Goal: Complete application form

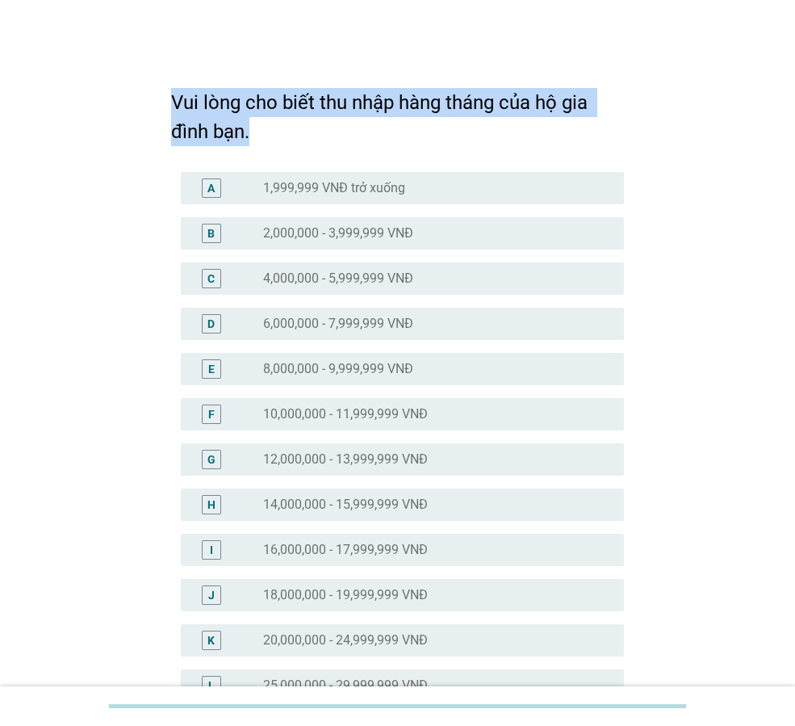
drag, startPoint x: 165, startPoint y: 99, endPoint x: 274, endPoint y: 125, distance: 112.0
click at [274, 125] on div "Vui lòng cho biết thu nhập hàng tháng của hộ gia đình bạn. A radio_button_unche…" at bounding box center [397, 638] width 479 height 1159
click at [544, 120] on h2 "Vui lòng cho biết thu nhập hàng tháng của hộ gia đình bạn." at bounding box center [397, 109] width 453 height 74
drag, startPoint x: 253, startPoint y: 136, endPoint x: 144, endPoint y: 94, distance: 116.3
click at [144, 94] on div "Vui lòng cho biết thu nhập hàng tháng của hộ gia đình bạn. A radio_button_unche…" at bounding box center [398, 638] width 718 height 1159
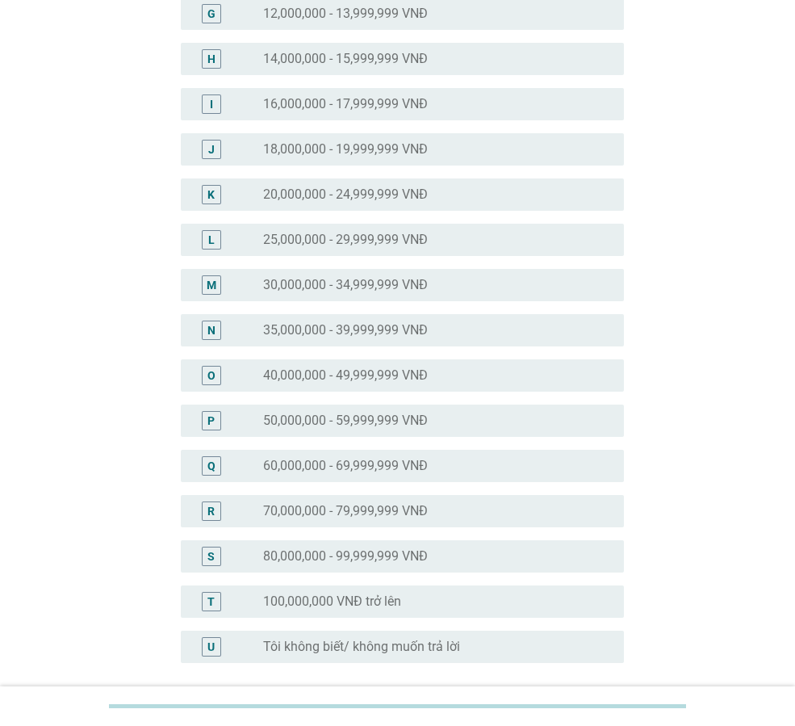
scroll to position [484, 0]
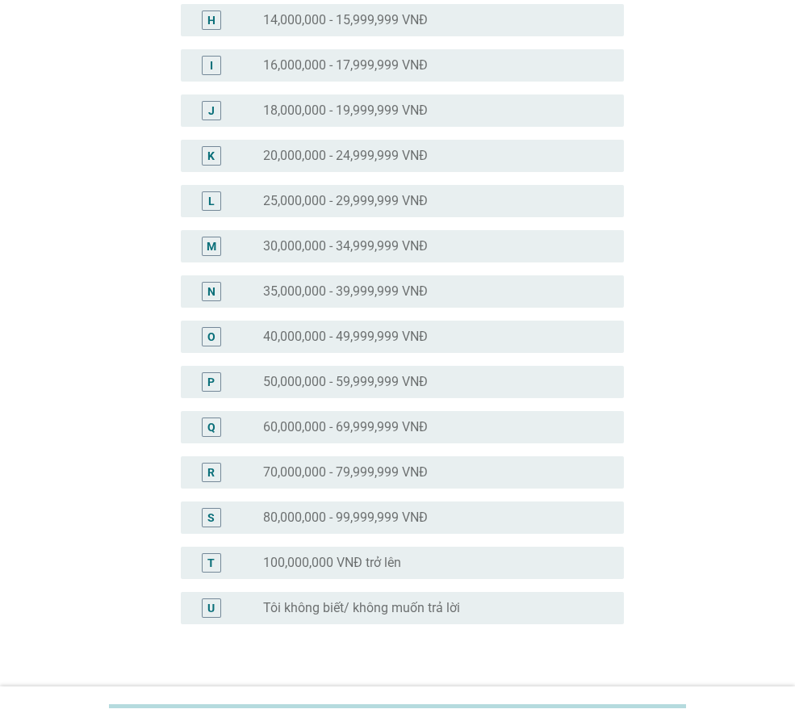
click at [318, 333] on label "40,000,000 - 49,999,999 VNĐ" at bounding box center [345, 336] width 165 height 16
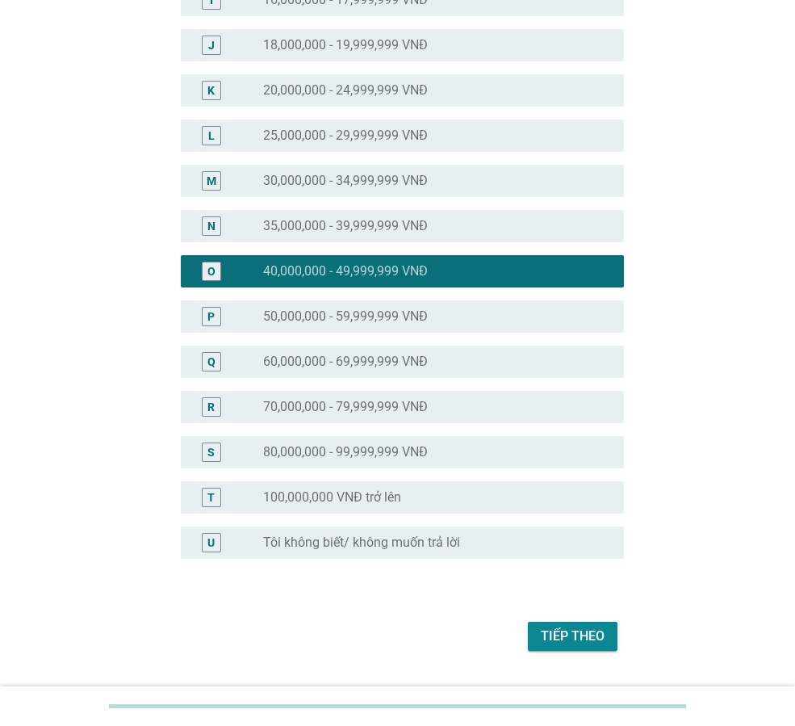
scroll to position [590, 0]
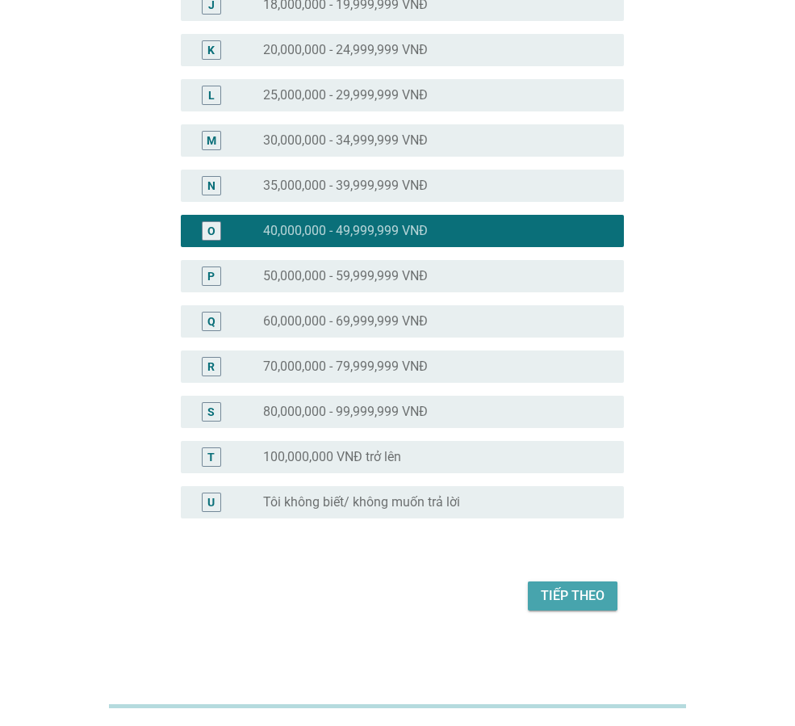
click at [565, 588] on div "Tiếp theo" at bounding box center [573, 595] width 64 height 19
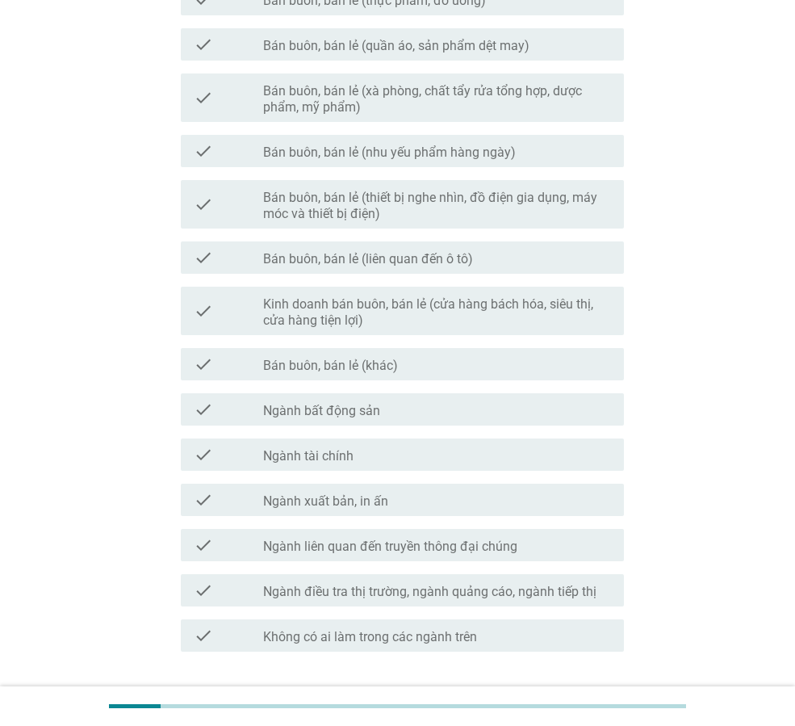
scroll to position [0, 0]
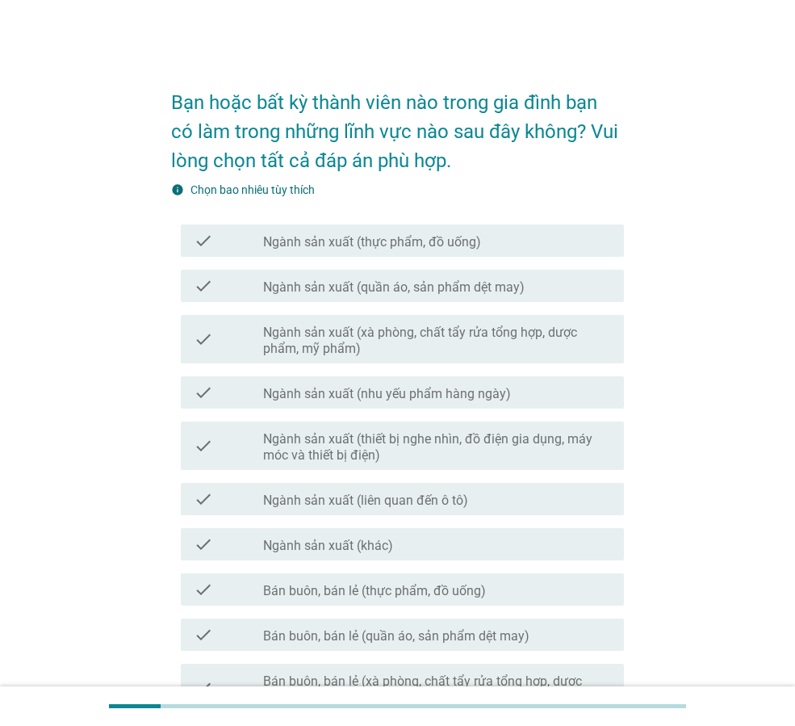
click at [698, 351] on div "Bạn hoặc bất kỳ thành viên nào trong gia đình bạn có làm trong những lĩnh vực n…" at bounding box center [398, 695] width 718 height 1273
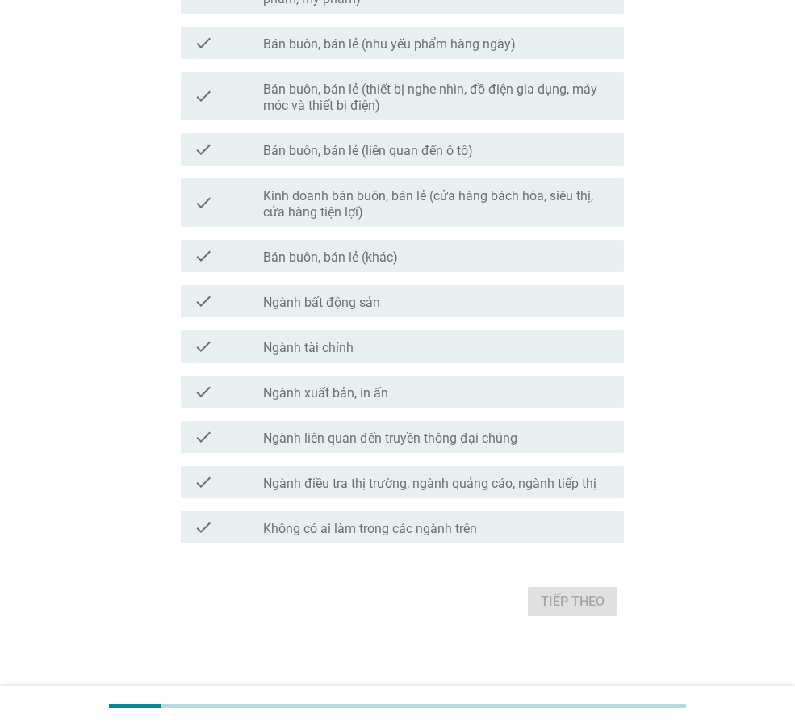
scroll to position [704, 0]
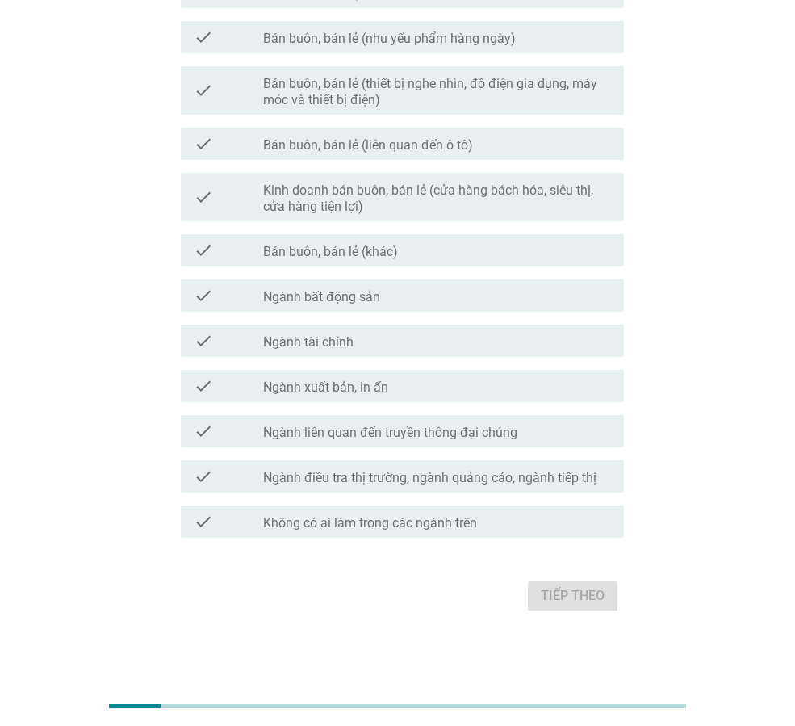
click at [197, 584] on div "Tiếp theo" at bounding box center [397, 595] width 453 height 39
click at [280, 521] on label "Không có ai làm trong các ngành trên" at bounding box center [370, 523] width 214 height 16
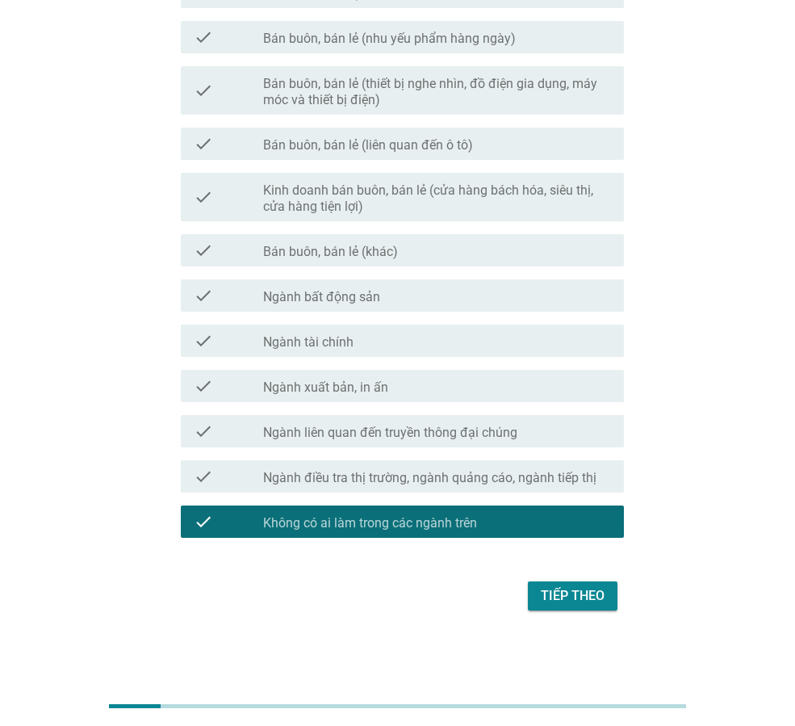
click at [579, 600] on div "Tiếp theo" at bounding box center [573, 595] width 64 height 19
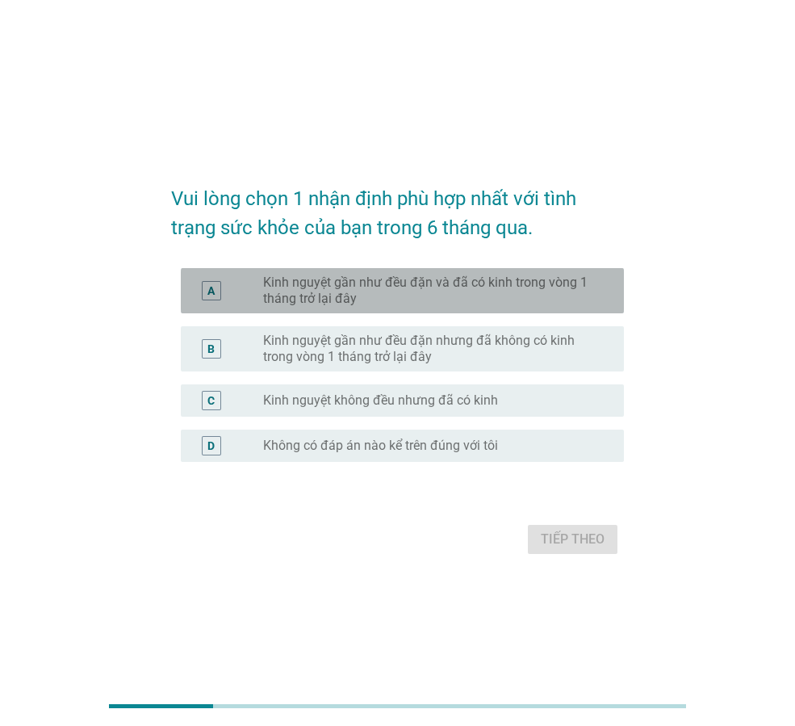
click at [354, 293] on label "Kinh nguyệt gần như đều đặn và đã có kinh trong vòng 1 tháng trở lại đây" at bounding box center [430, 290] width 335 height 32
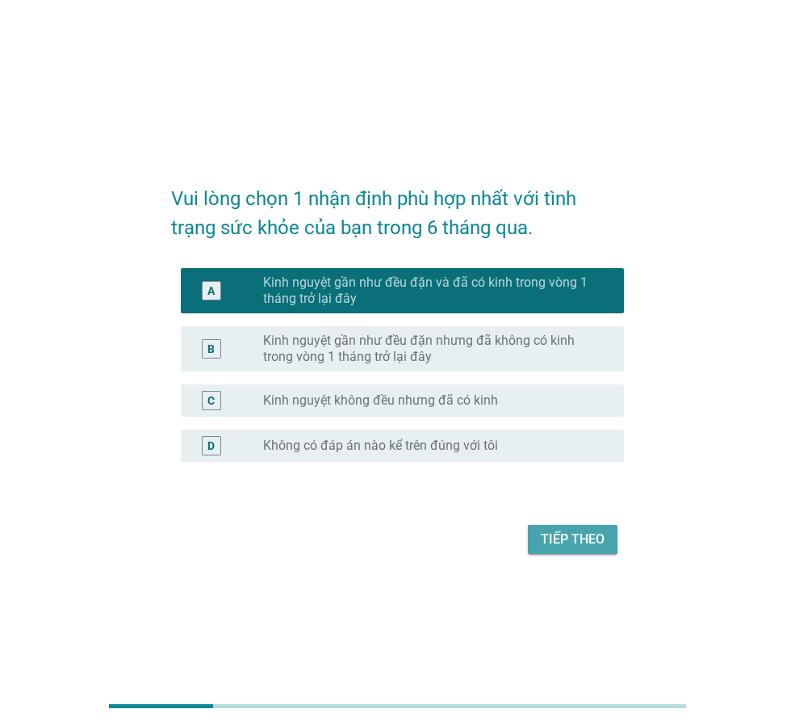
click at [587, 537] on div "Tiếp theo" at bounding box center [573, 538] width 64 height 19
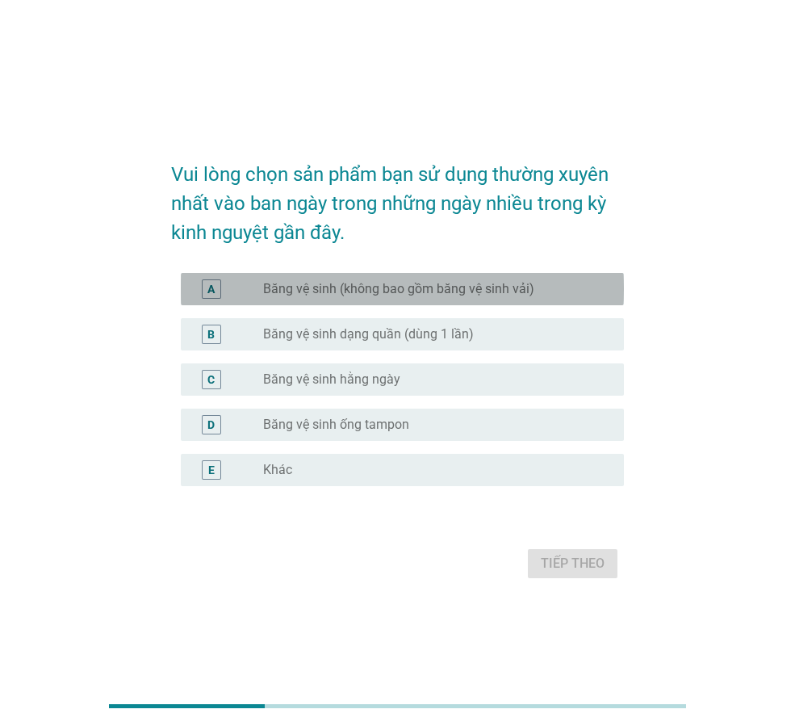
click at [295, 289] on label "Băng vệ sinh (không bao gồm băng vệ sinh vải)" at bounding box center [398, 289] width 271 height 16
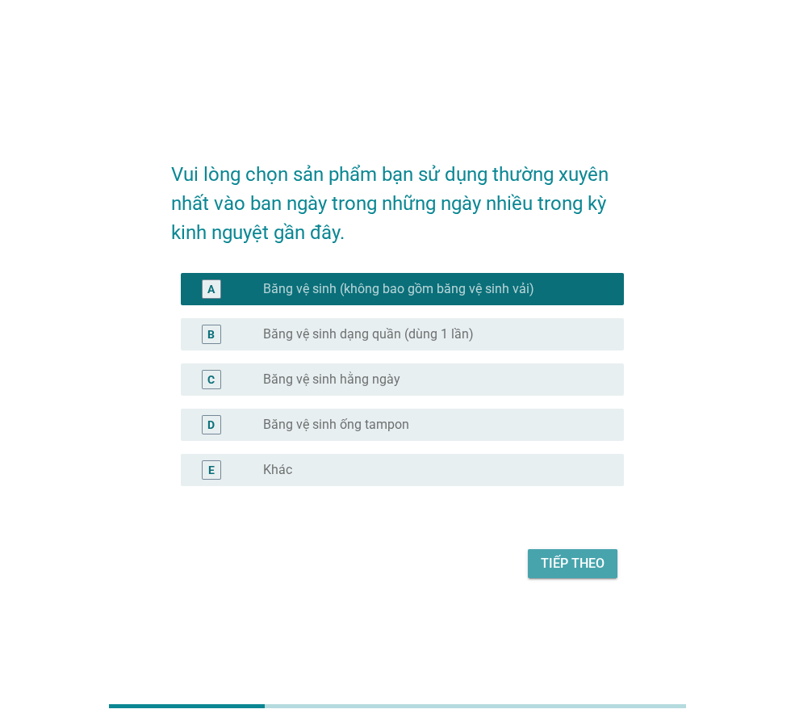
click at [597, 561] on div "Tiếp theo" at bounding box center [573, 563] width 64 height 19
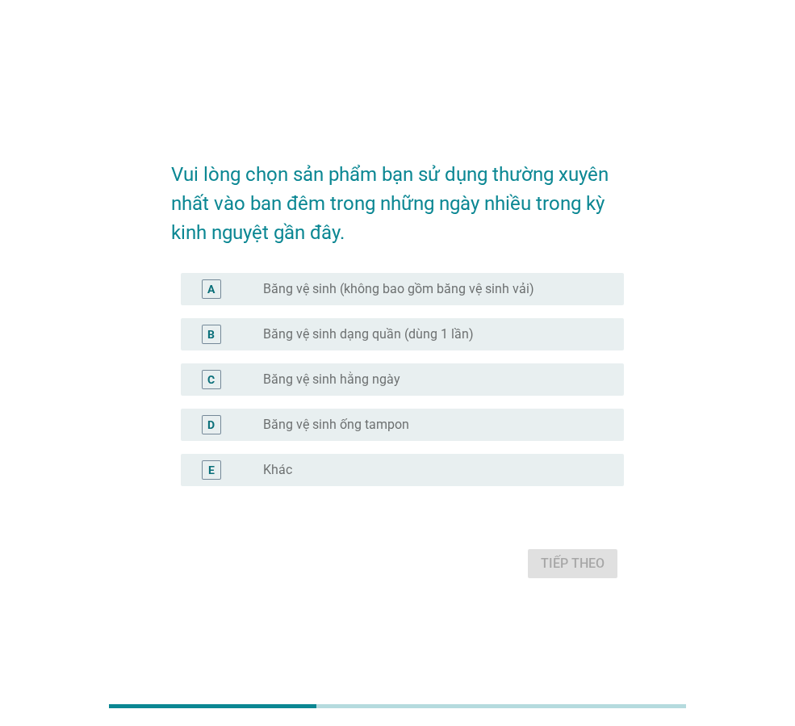
click at [320, 287] on label "Băng vệ sinh (không bao gồm băng vệ sinh vải)" at bounding box center [398, 289] width 271 height 16
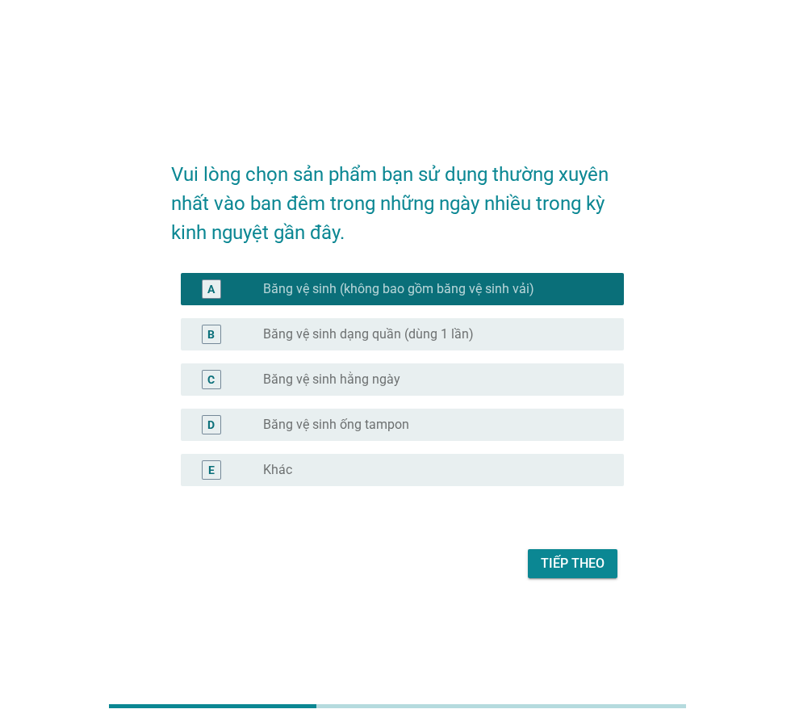
click at [578, 567] on div "Tiếp theo" at bounding box center [573, 563] width 64 height 19
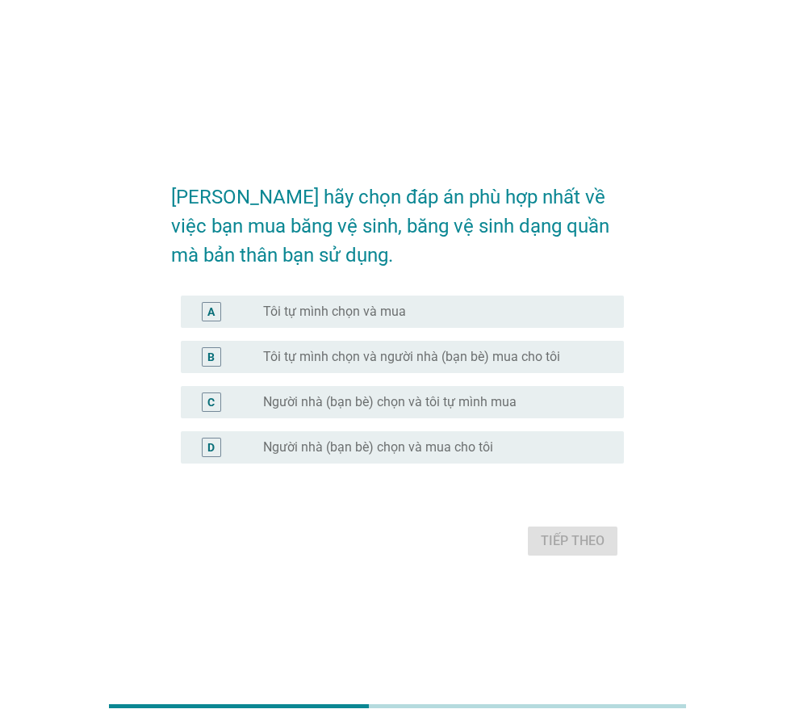
click at [328, 316] on label "Tôi tự mình chọn và mua" at bounding box center [334, 311] width 143 height 16
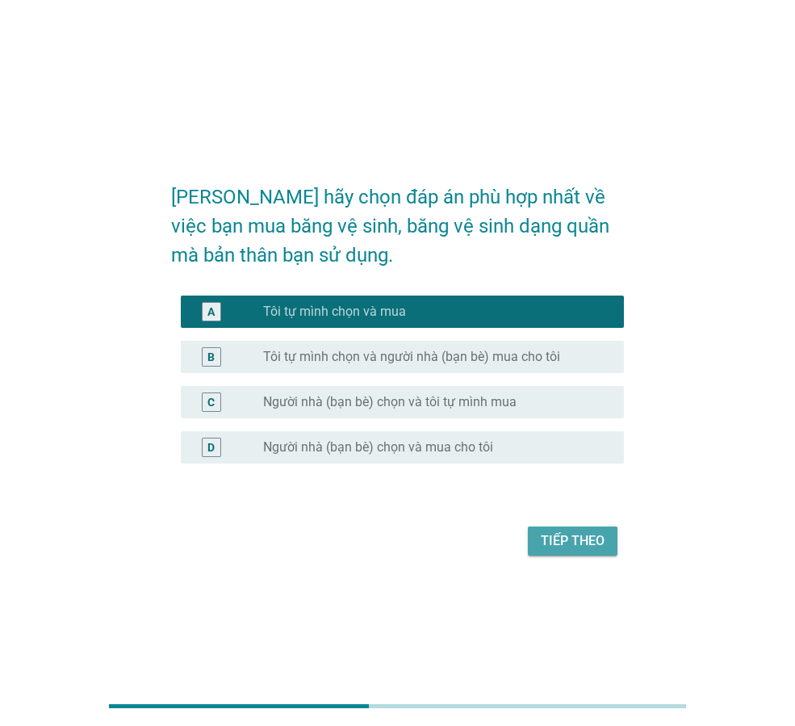
click at [571, 550] on div "Tiếp theo" at bounding box center [573, 540] width 64 height 19
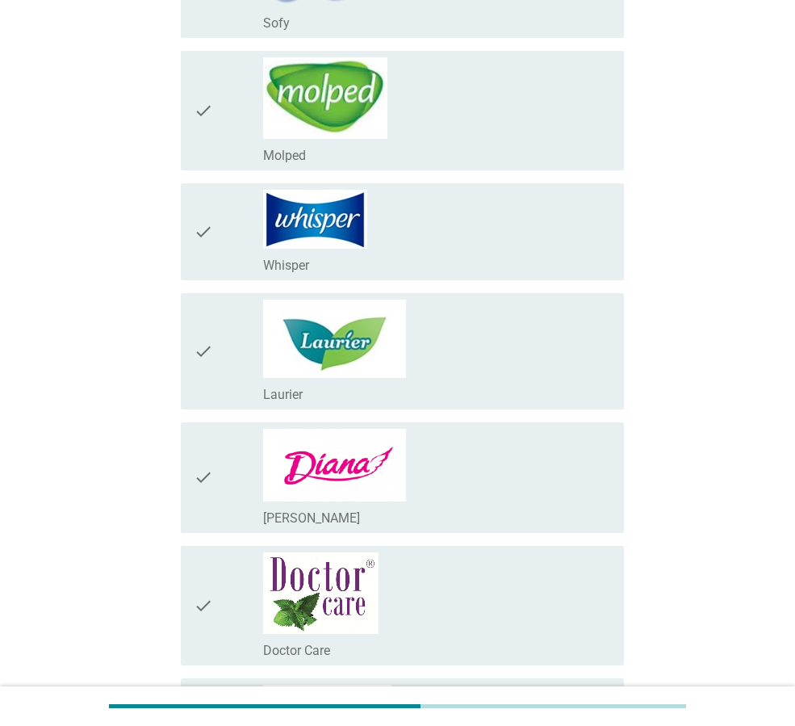
scroll to position [404, 0]
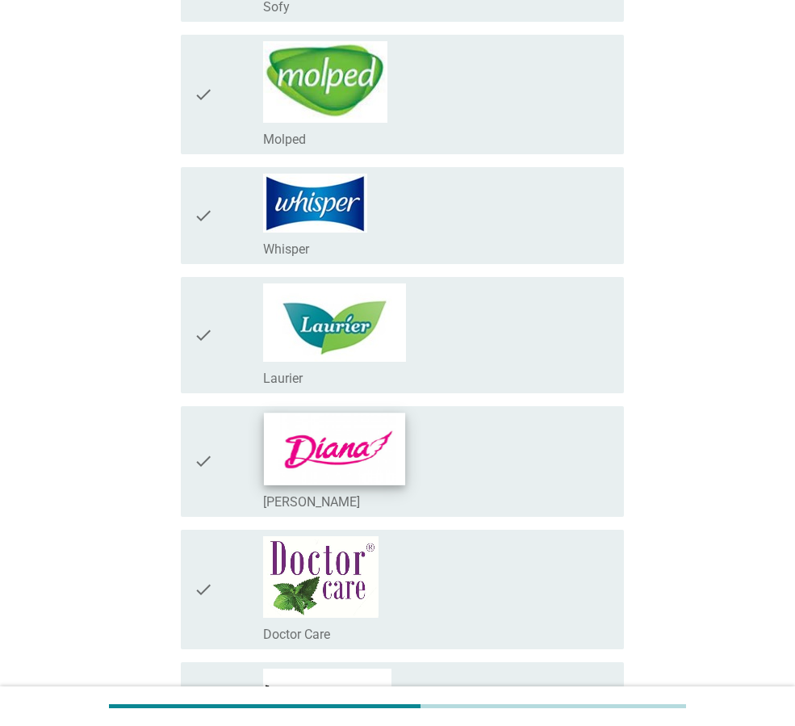
click at [386, 458] on img at bounding box center [334, 448] width 141 height 72
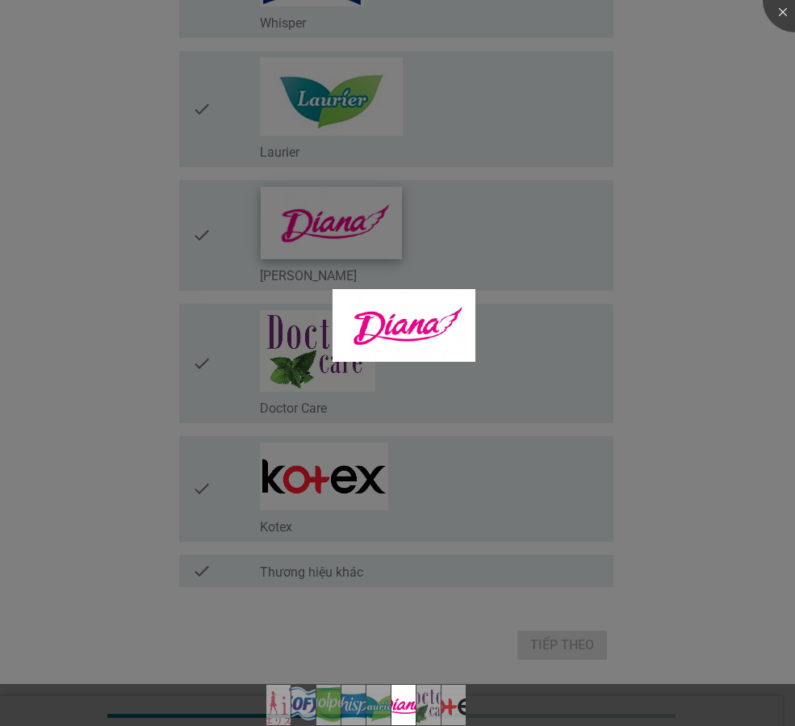
scroll to position [639, 0]
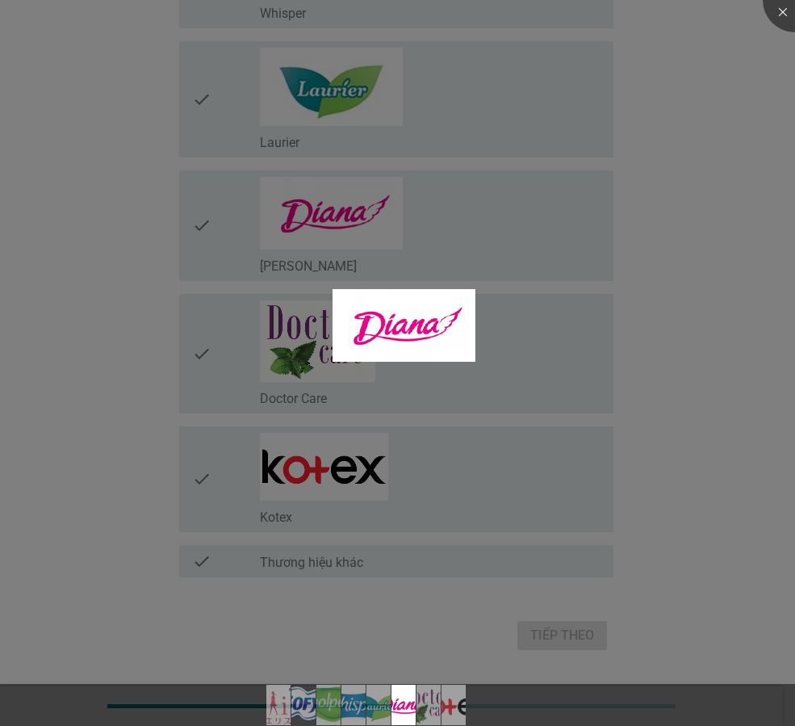
click at [362, 478] on div at bounding box center [397, 363] width 795 height 726
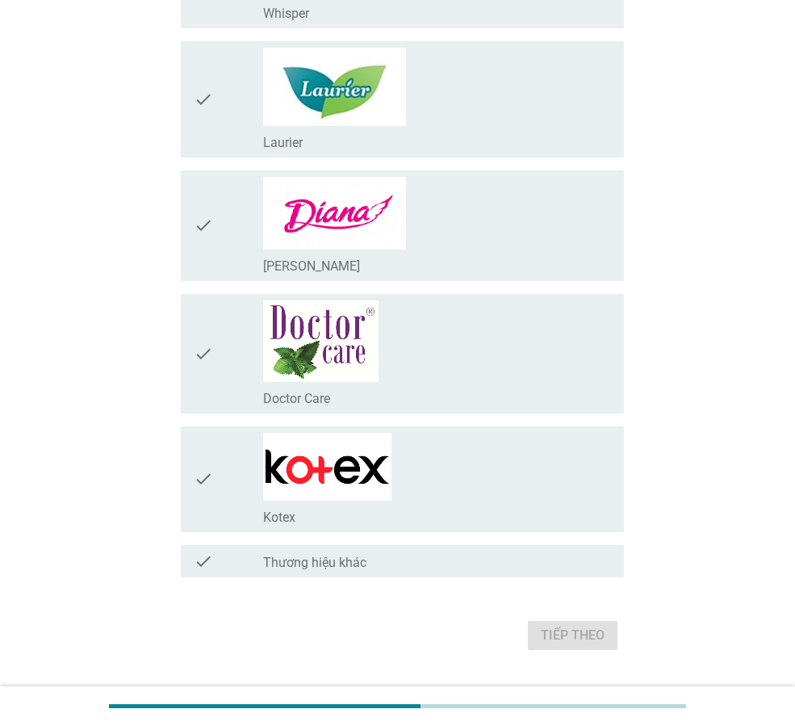
click at [216, 474] on div "check" at bounding box center [228, 479] width 69 height 93
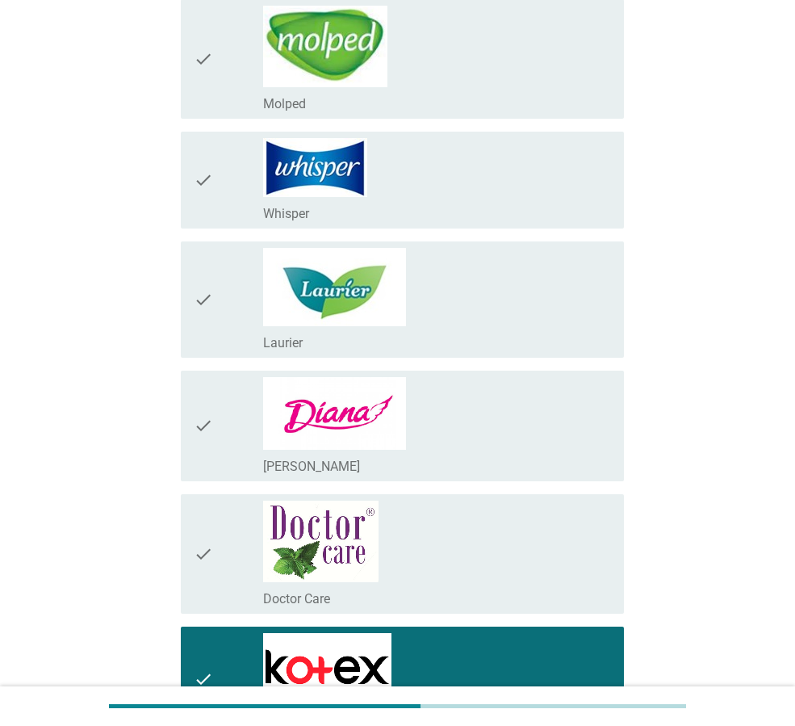
scroll to position [397, 0]
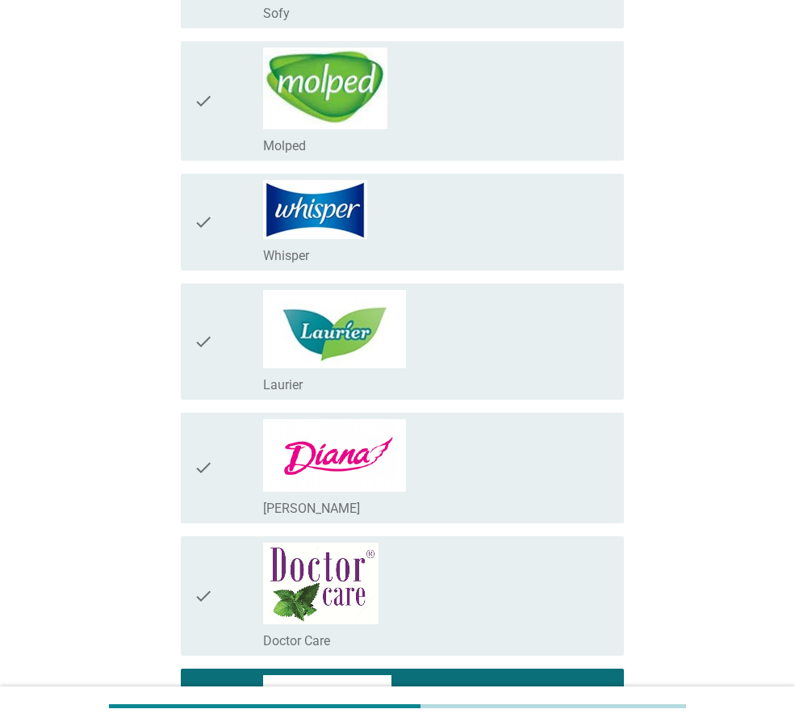
click at [245, 474] on div "check" at bounding box center [228, 468] width 69 height 98
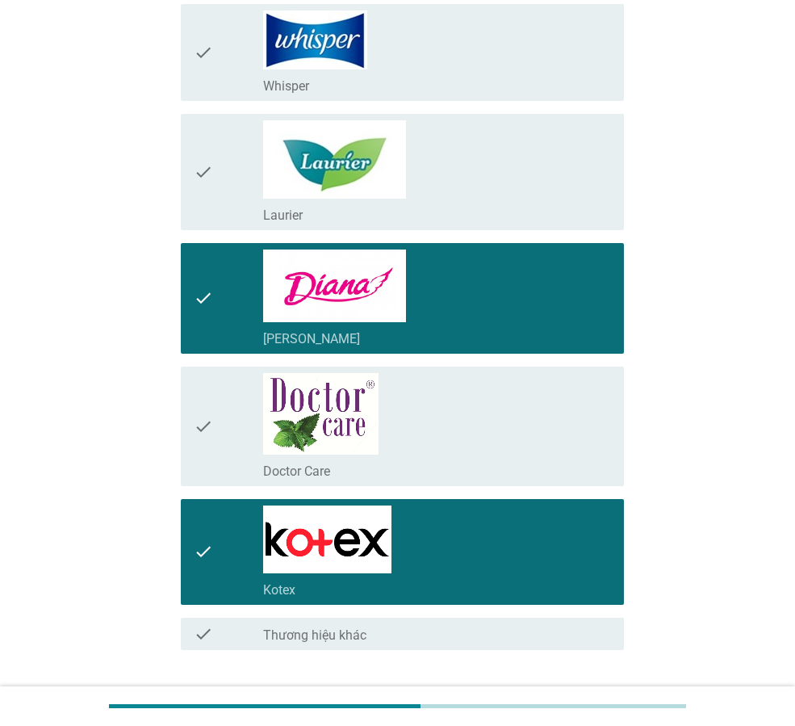
scroll to position [679, 0]
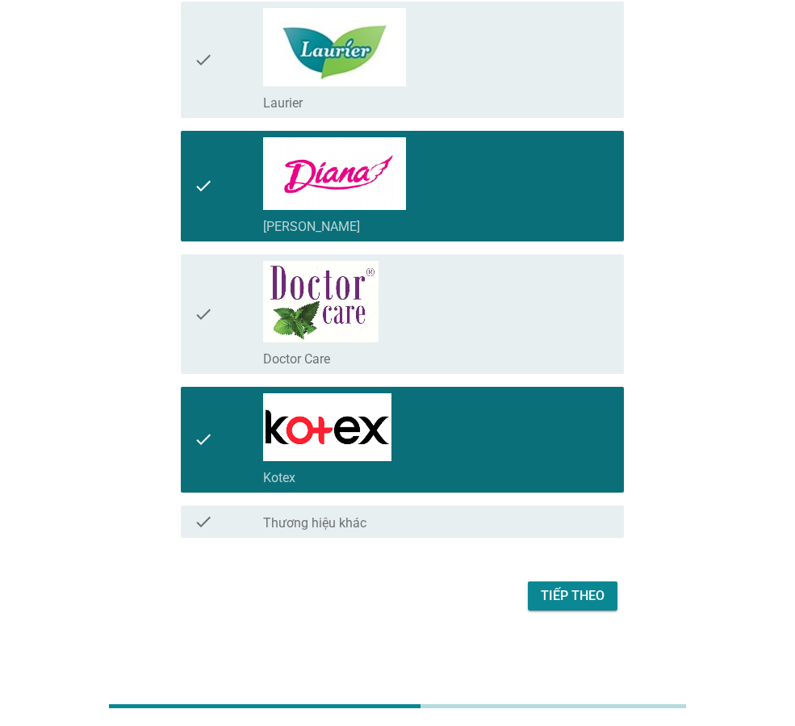
click at [575, 600] on div "Tiếp theo" at bounding box center [573, 595] width 64 height 19
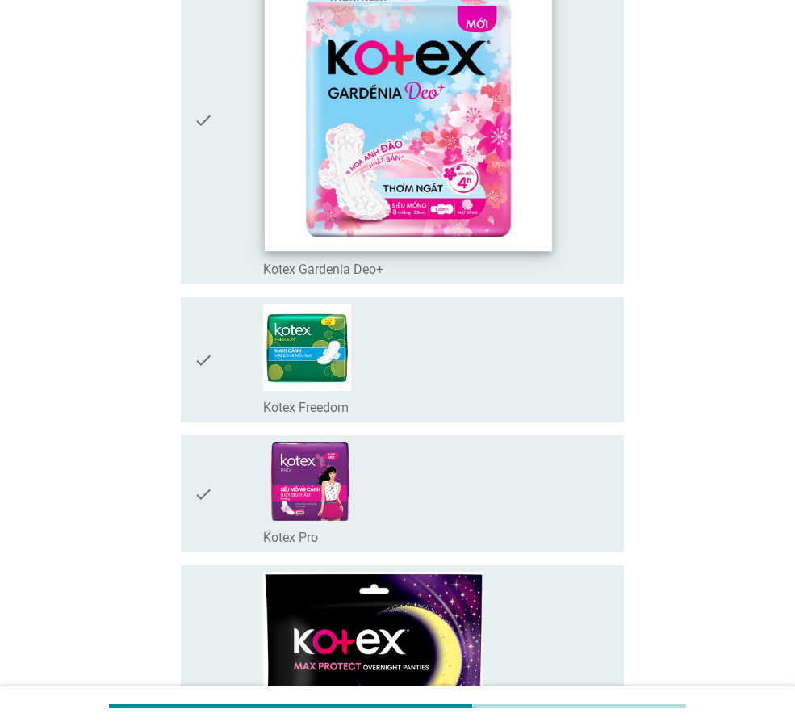
scroll to position [4681, 0]
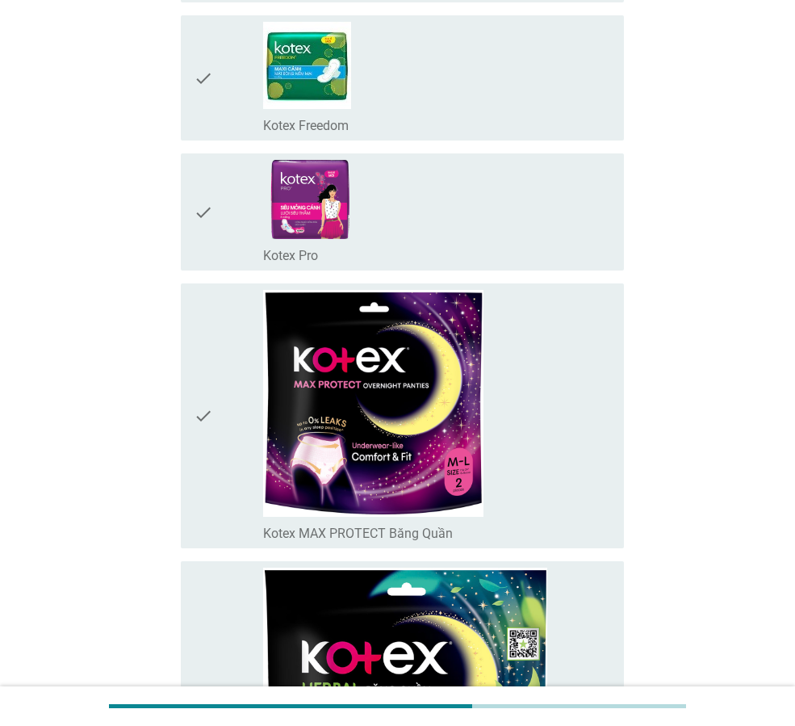
click at [258, 211] on div "check" at bounding box center [228, 212] width 69 height 104
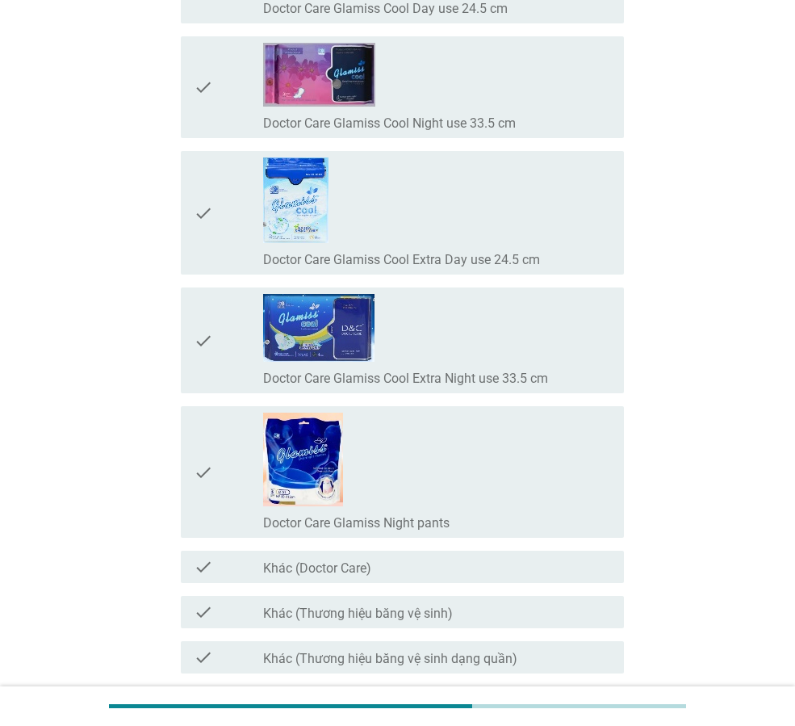
scroll to position [14750, 0]
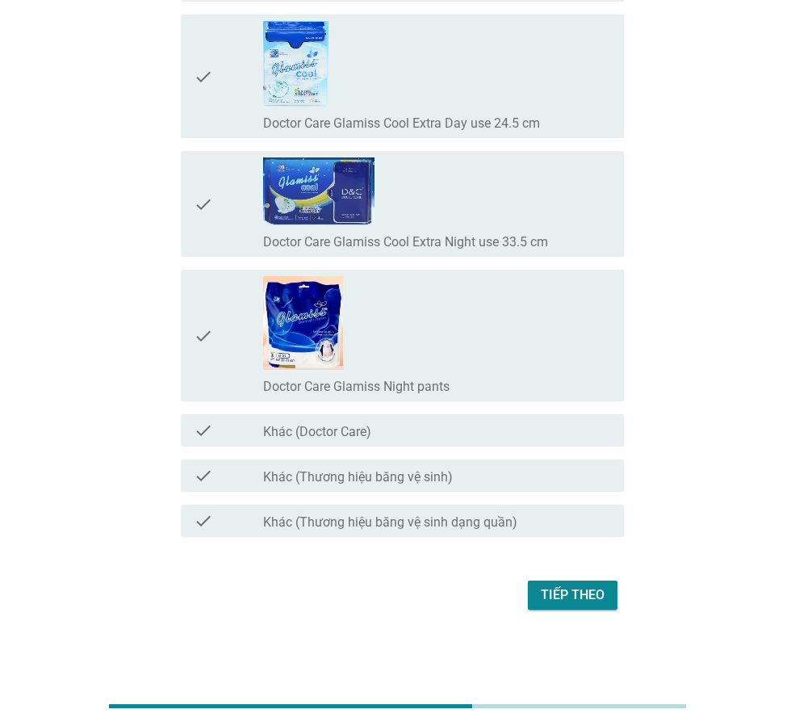
click at [584, 599] on div "Tiếp theo" at bounding box center [573, 594] width 64 height 19
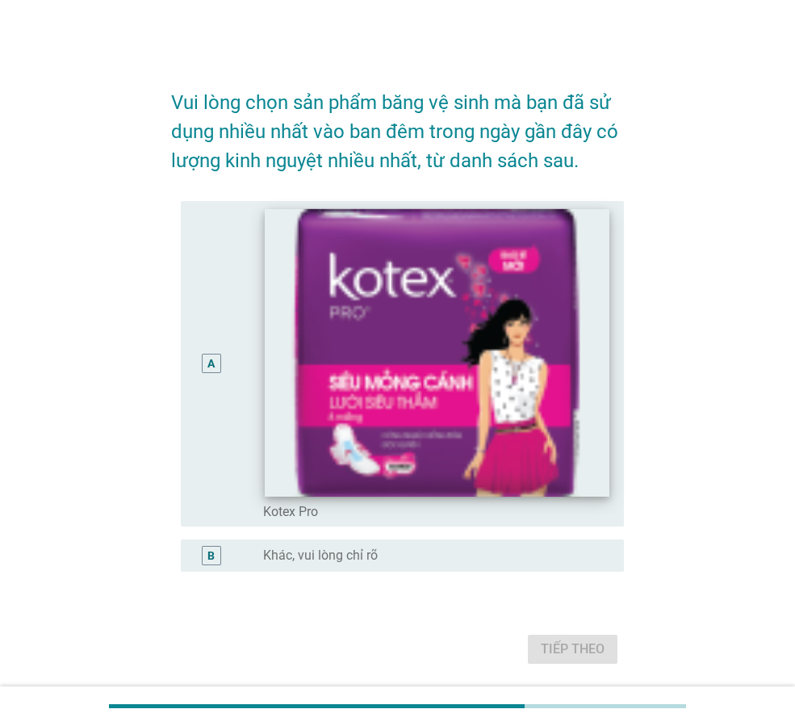
scroll to position [54, 0]
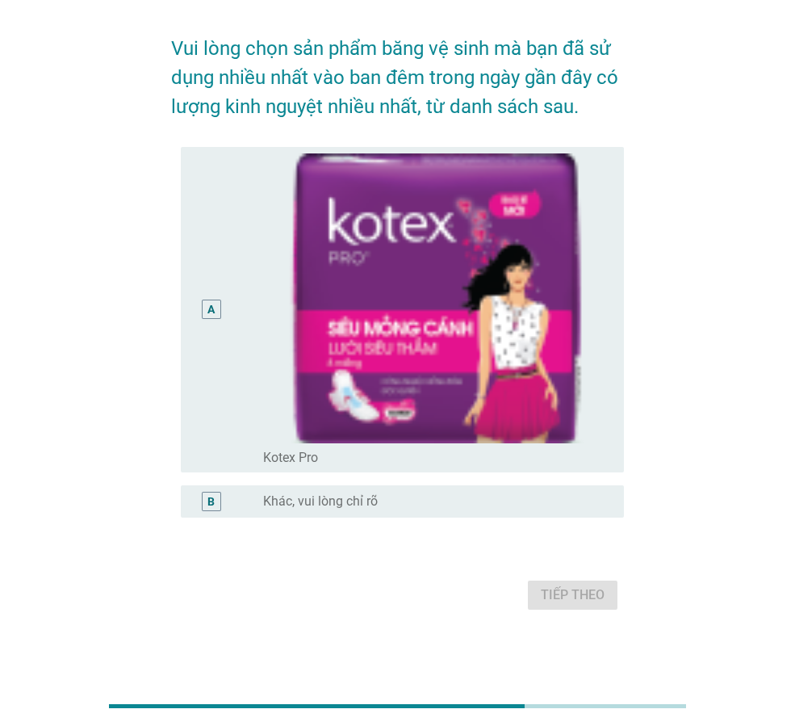
click at [242, 429] on div "A" at bounding box center [228, 309] width 69 height 313
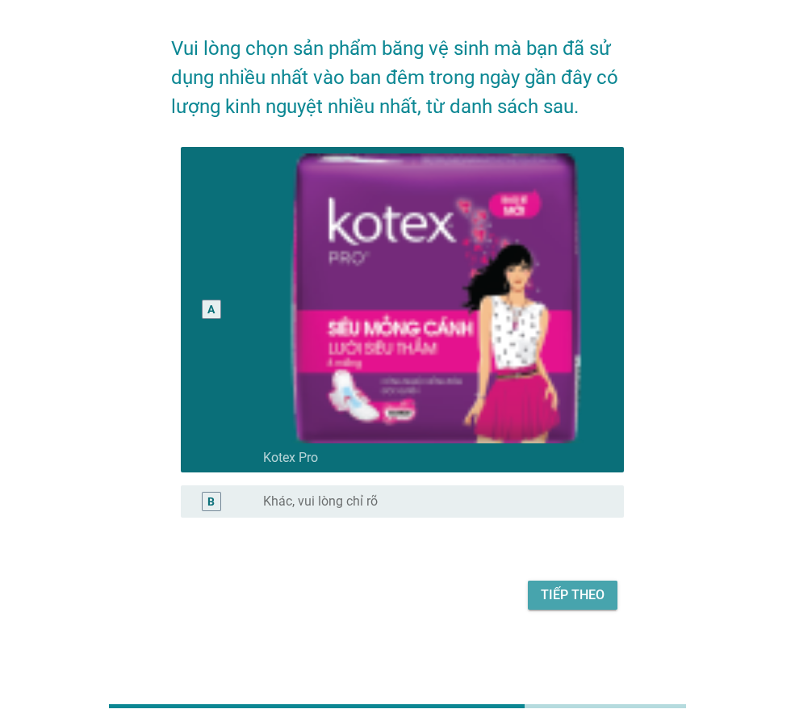
click at [586, 604] on div "Tiếp theo" at bounding box center [573, 594] width 64 height 19
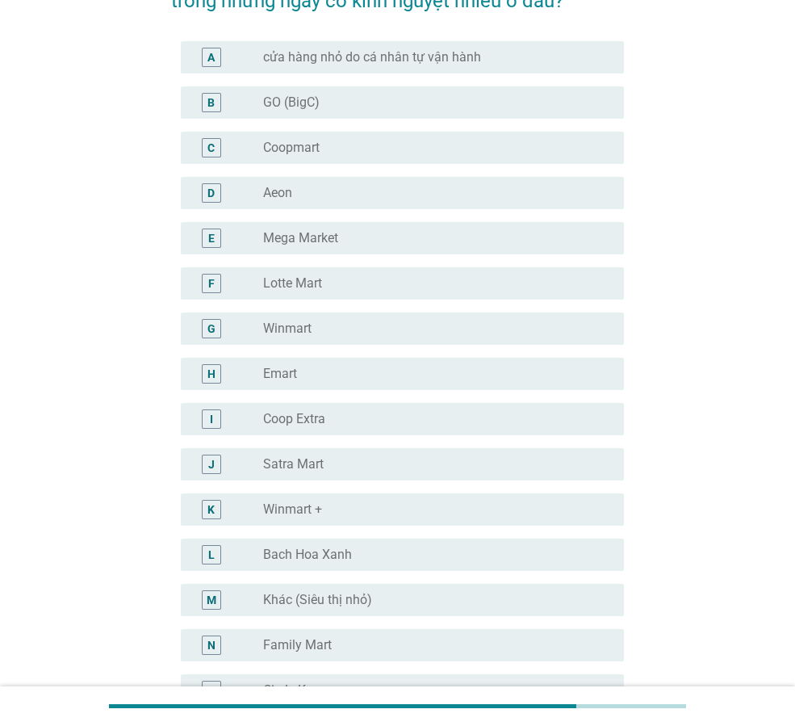
scroll to position [81, 0]
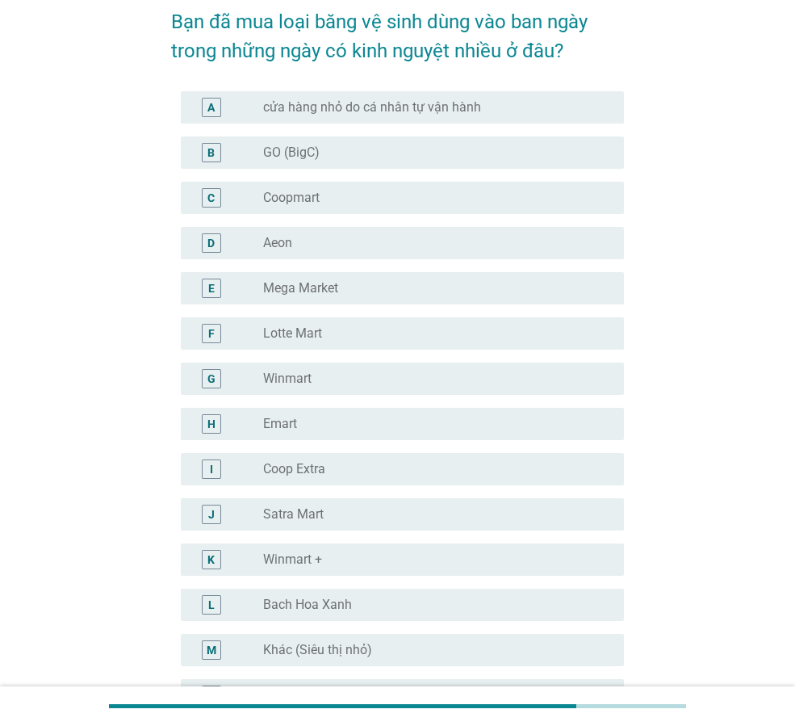
click at [287, 201] on label "Coopmart" at bounding box center [291, 198] width 56 height 16
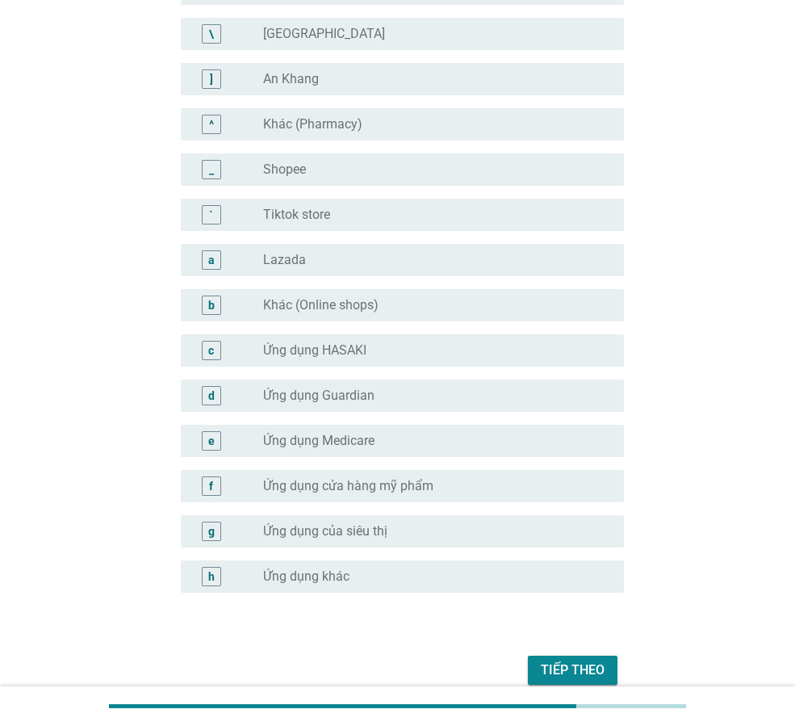
scroll to position [1449, 0]
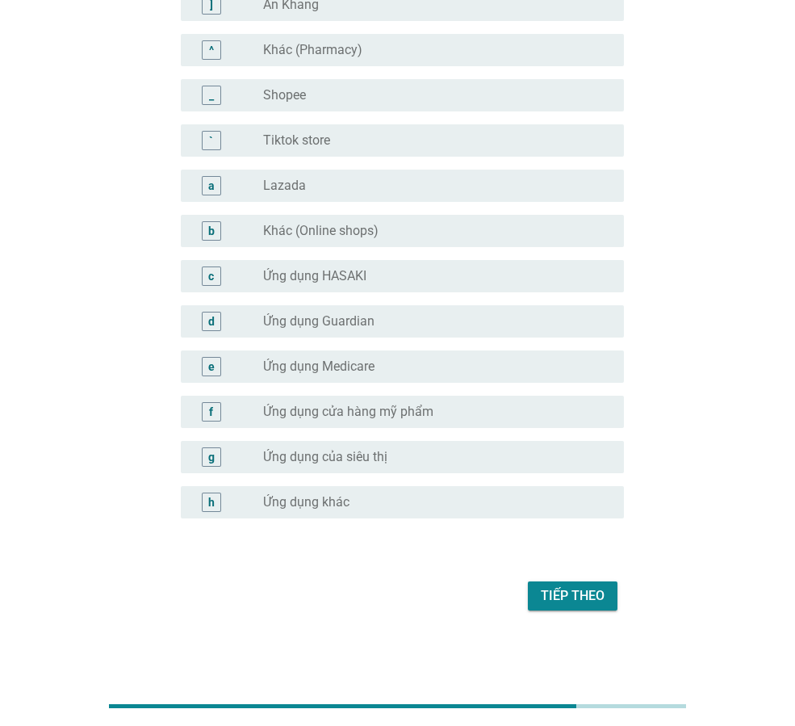
click at [572, 613] on div "Tiếp theo" at bounding box center [397, 595] width 453 height 39
click at [579, 598] on div "Tiếp theo" at bounding box center [573, 595] width 64 height 19
